Goal: Use online tool/utility: Utilize a website feature to perform a specific function

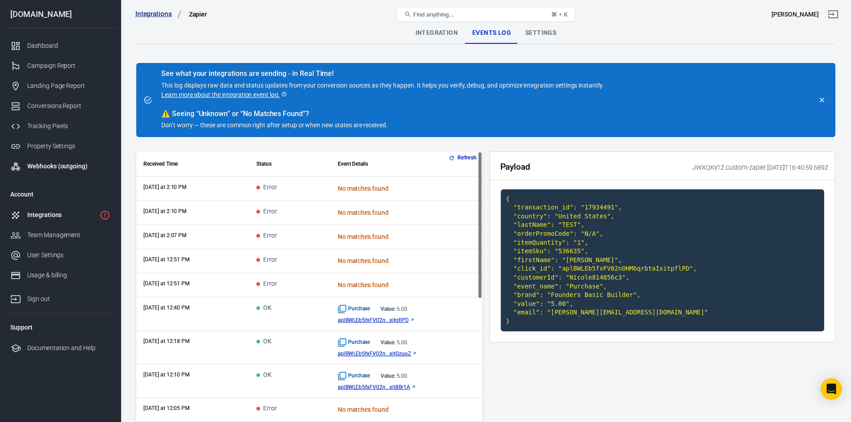
click at [56, 170] on div "Webhooks (outgoing)" at bounding box center [68, 166] width 83 height 9
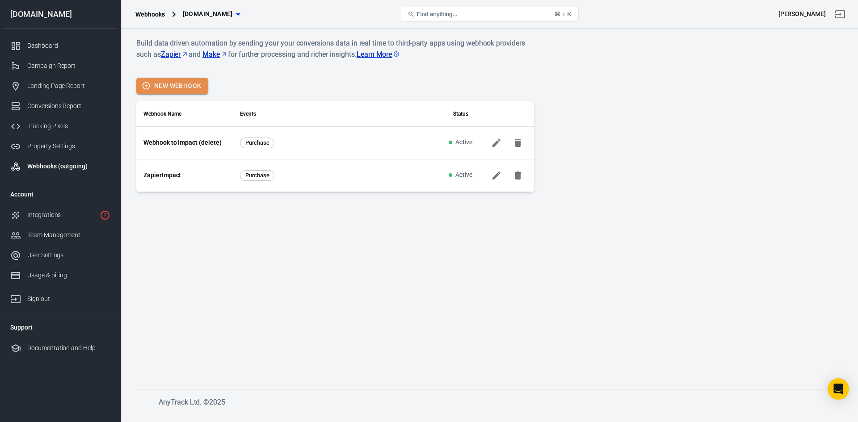
click at [187, 84] on button "New Webhook" at bounding box center [172, 86] width 72 height 17
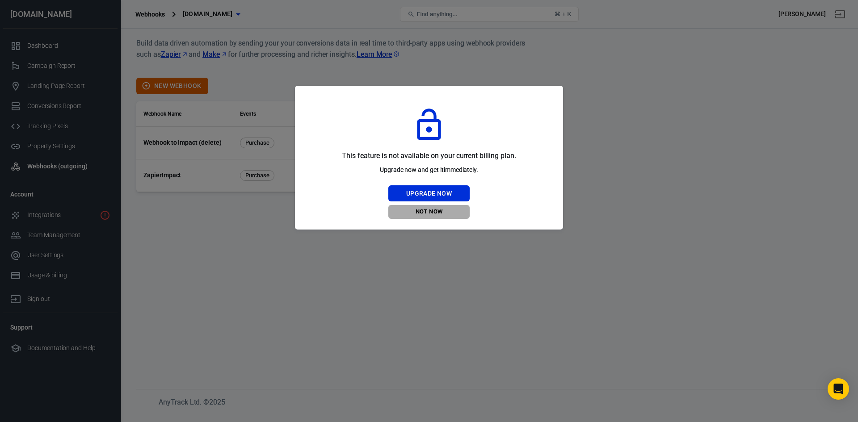
click at [431, 211] on button "Not Now" at bounding box center [428, 212] width 81 height 14
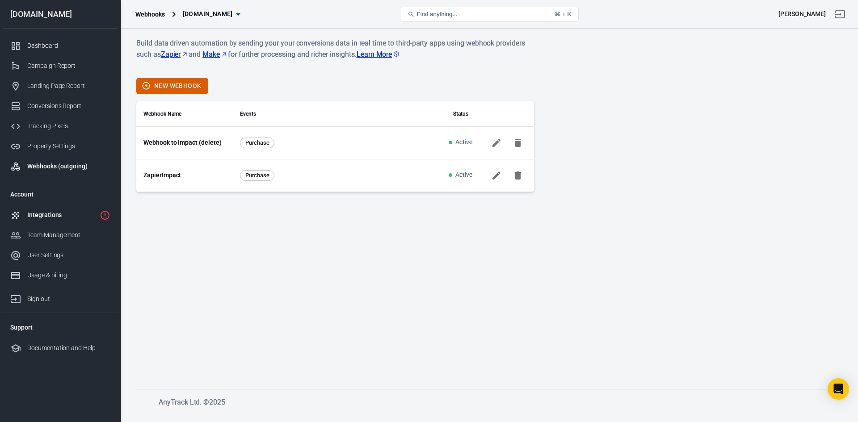
click at [63, 213] on div "Integrations" at bounding box center [61, 214] width 69 height 9
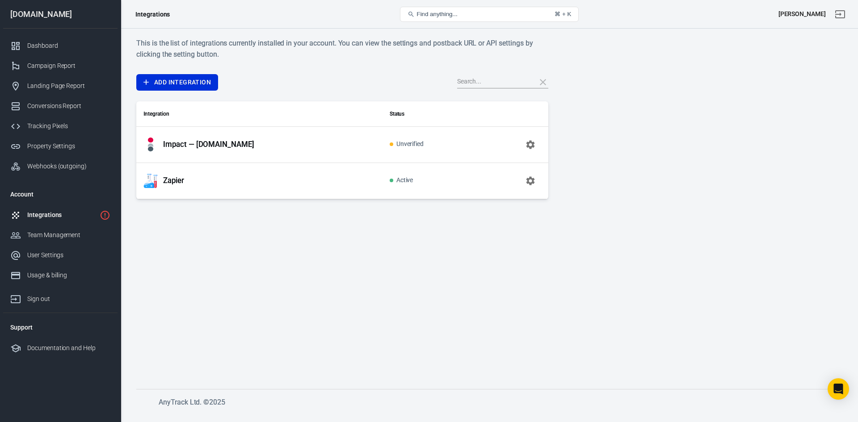
click at [197, 181] on div "Zapier" at bounding box center [259, 181] width 232 height 14
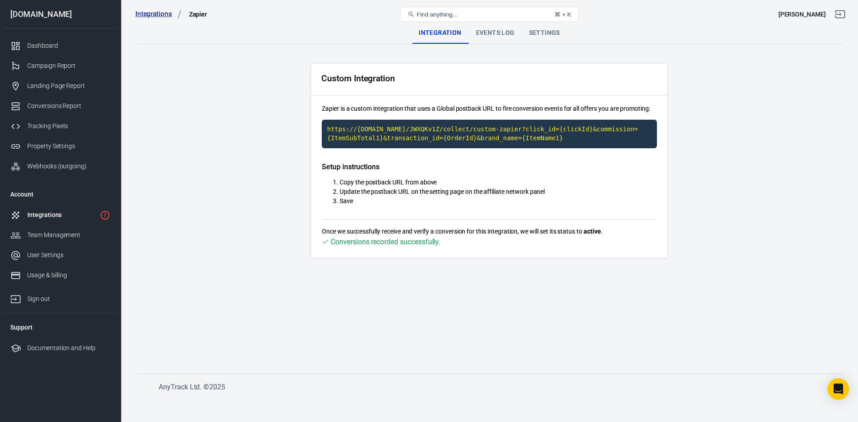
click at [500, 27] on div "Integrations Zapier Find anything... ⌘ + K [PERSON_NAME]" at bounding box center [489, 14] width 737 height 29
click at [499, 31] on div "Events Log" at bounding box center [495, 32] width 53 height 21
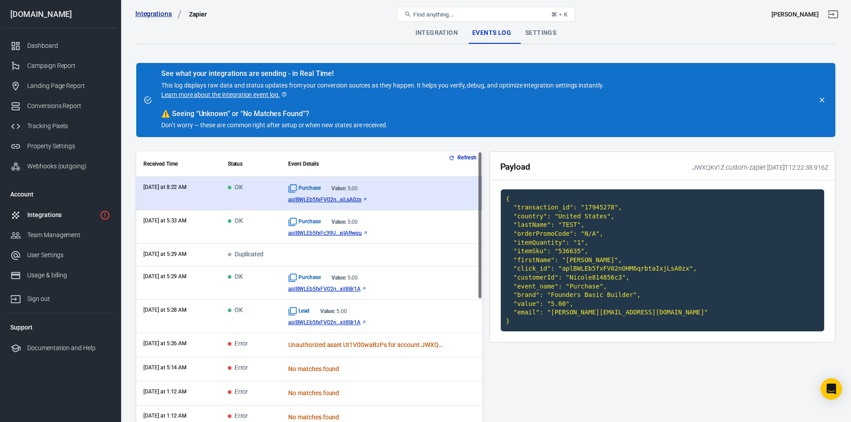
click at [382, 191] on div "Purchase Value: 5.00" at bounding box center [381, 188] width 187 height 9
